Goal: Information Seeking & Learning: Learn about a topic

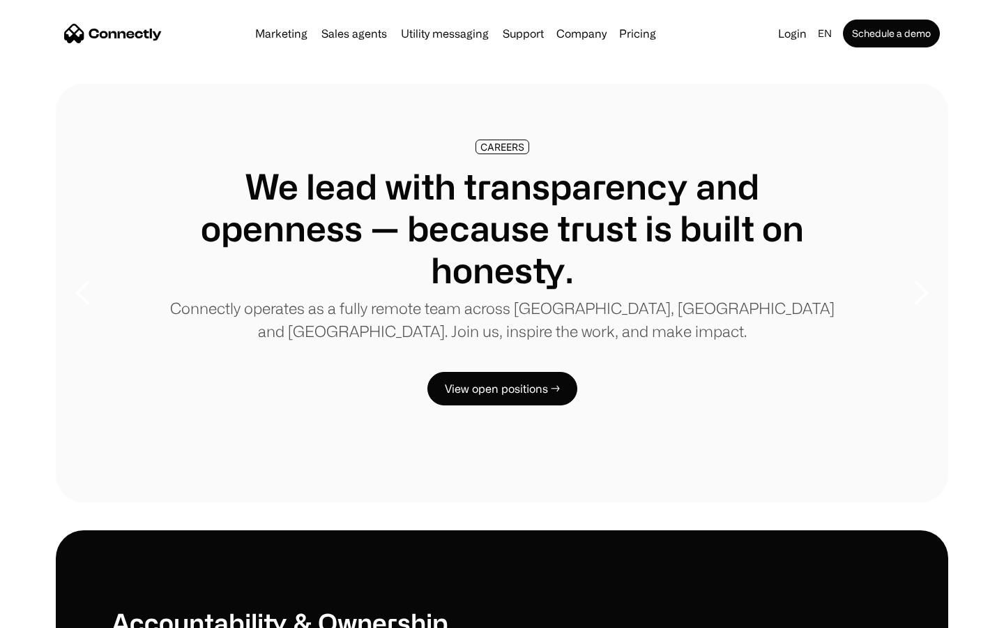
scroll to position [4260, 0]
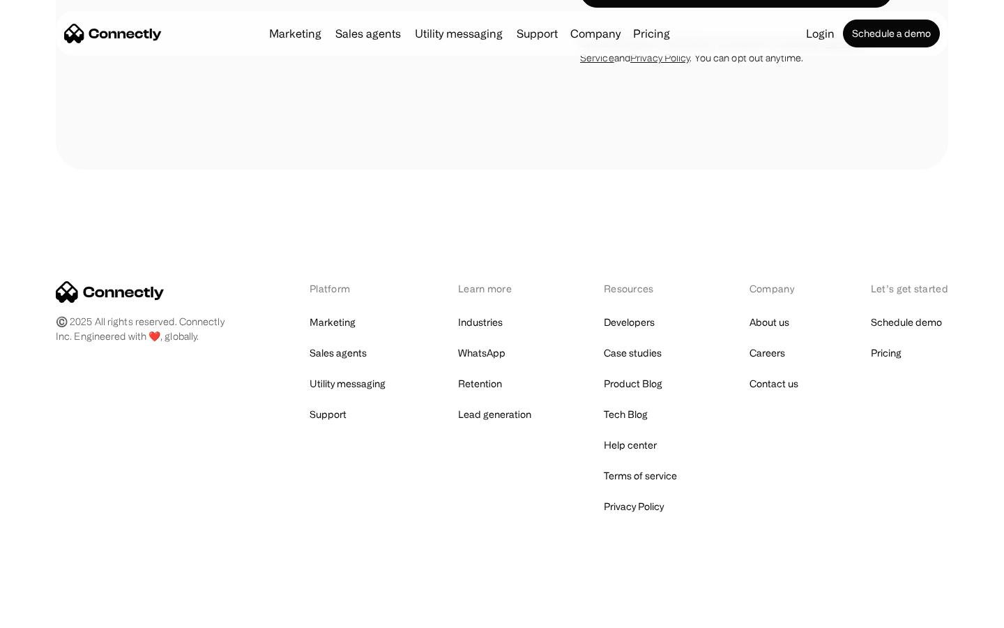
scroll to position [1481, 0]
